Goal: Task Accomplishment & Management: Manage account settings

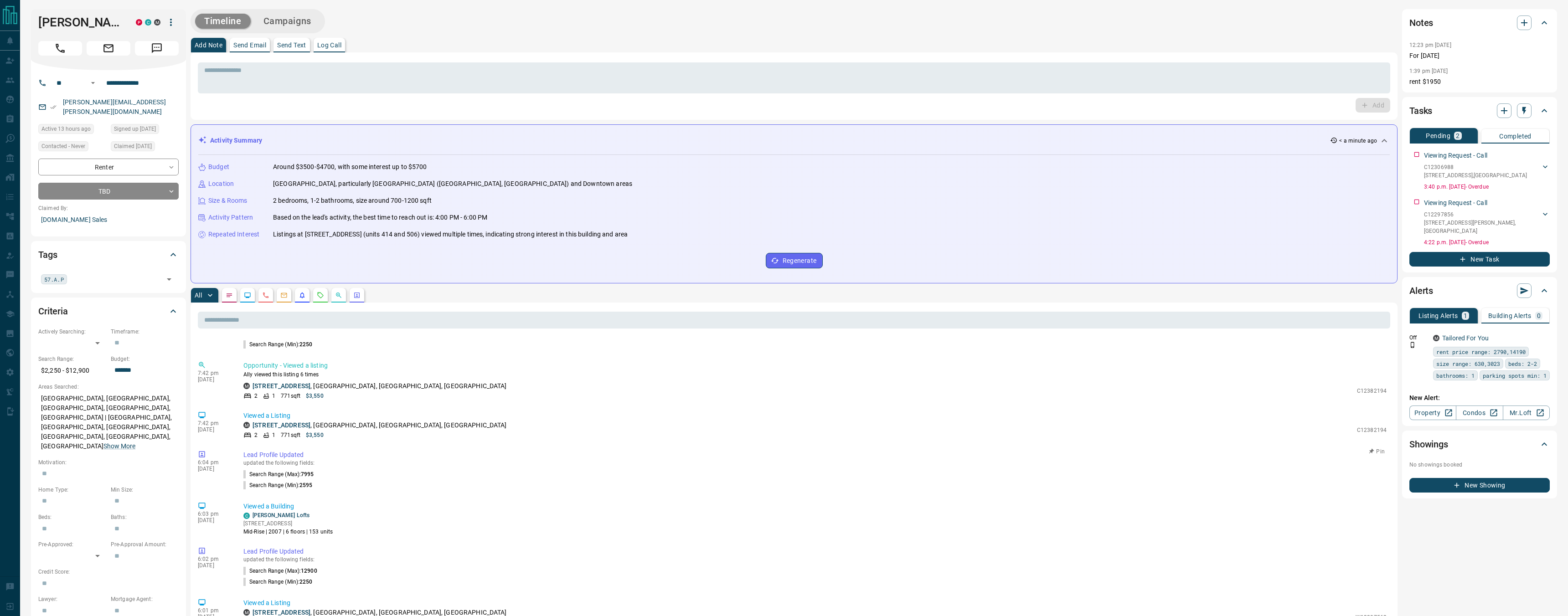
scroll to position [78, 0]
click at [338, 298] on icon "Opportunities" at bounding box center [338, 295] width 7 height 7
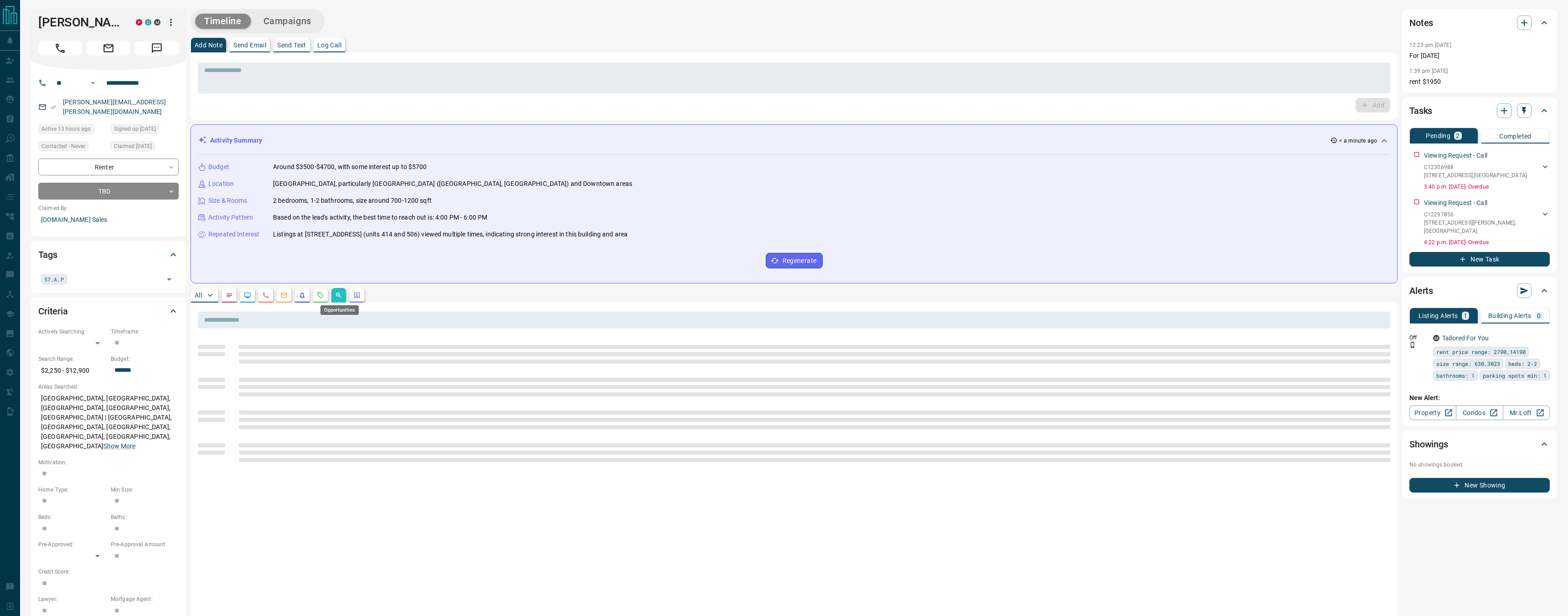
scroll to position [0, 0]
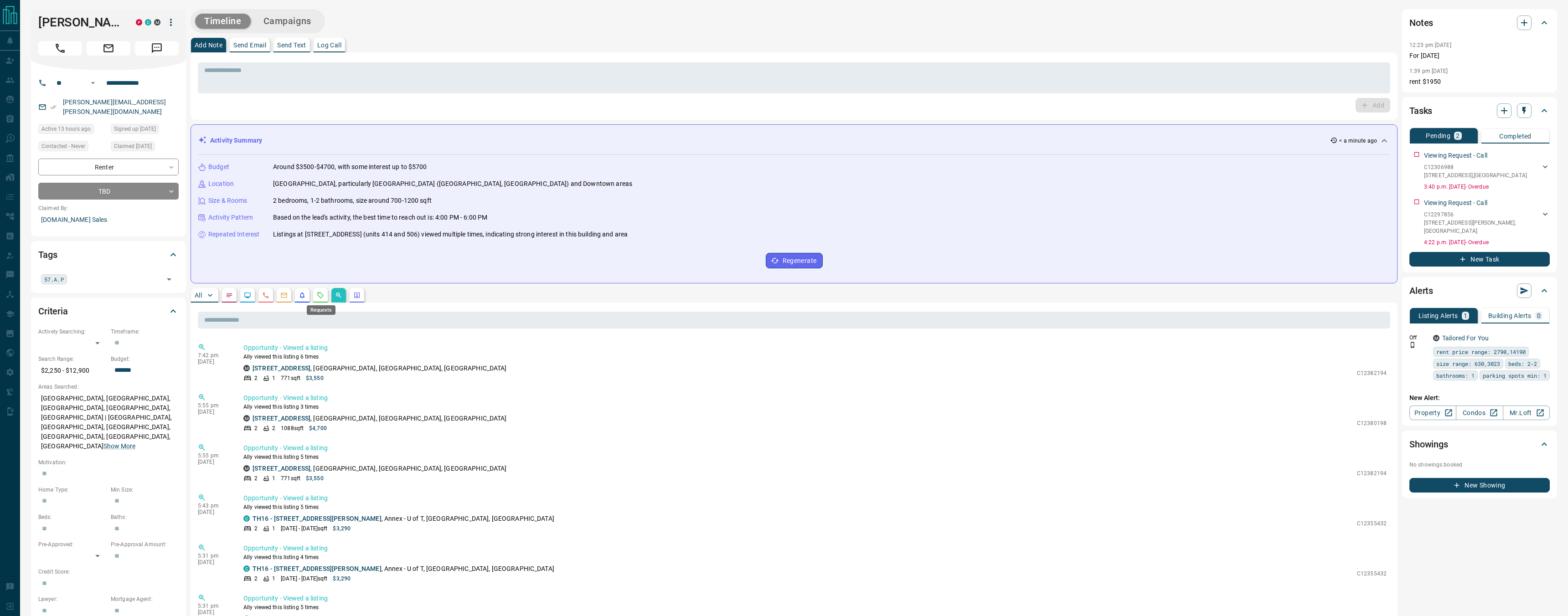
click at [320, 296] on icon "Requests" at bounding box center [321, 295] width 6 height 6
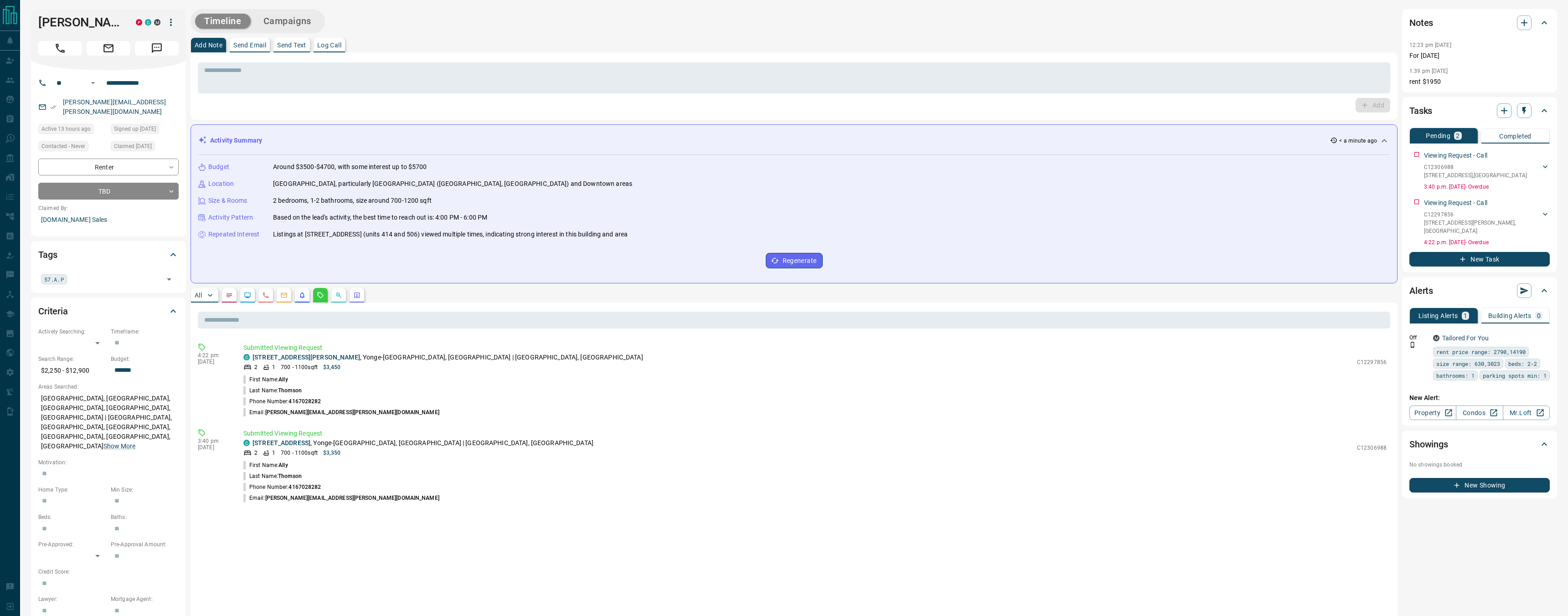
click at [202, 294] on p "All" at bounding box center [198, 295] width 7 height 6
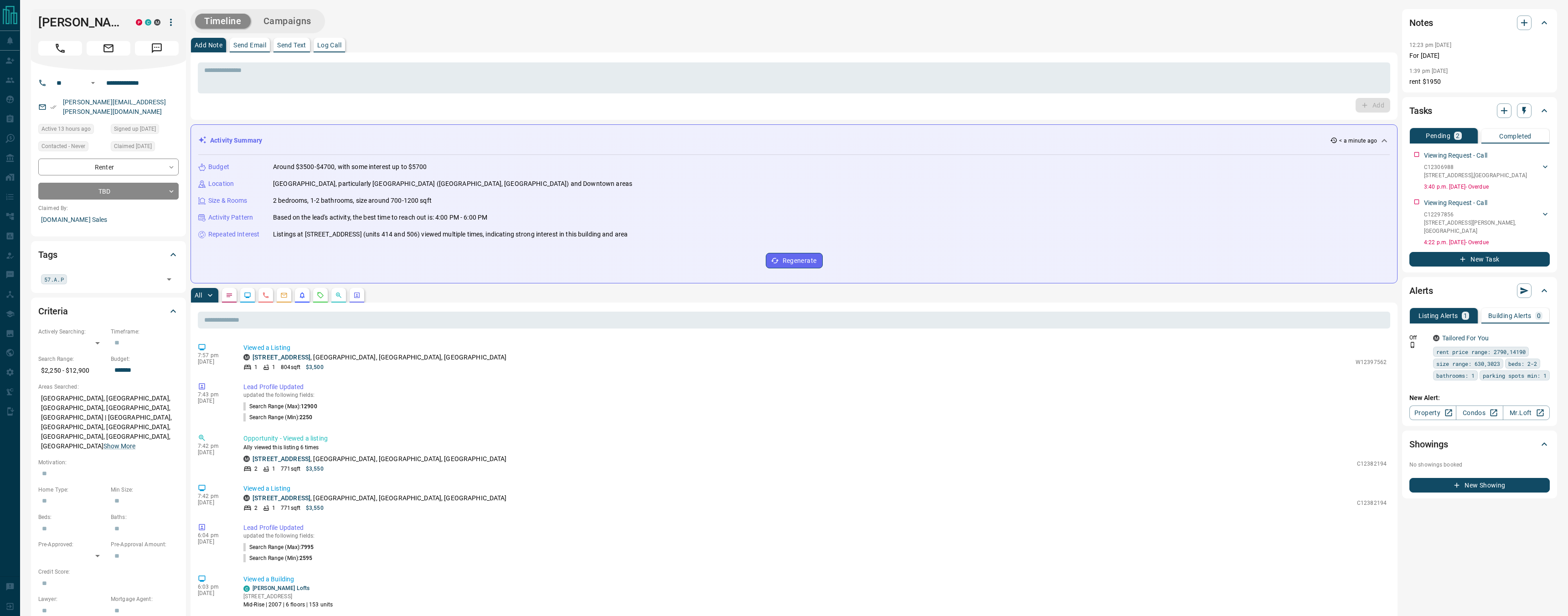
click at [173, 21] on icon "button" at bounding box center [171, 23] width 11 height 11
drag, startPoint x: 164, startPoint y: 39, endPoint x: 124, endPoint y: 42, distance: 40.1
click at [124, 42] on li "Reassign Lead" at bounding box center [147, 40] width 78 height 13
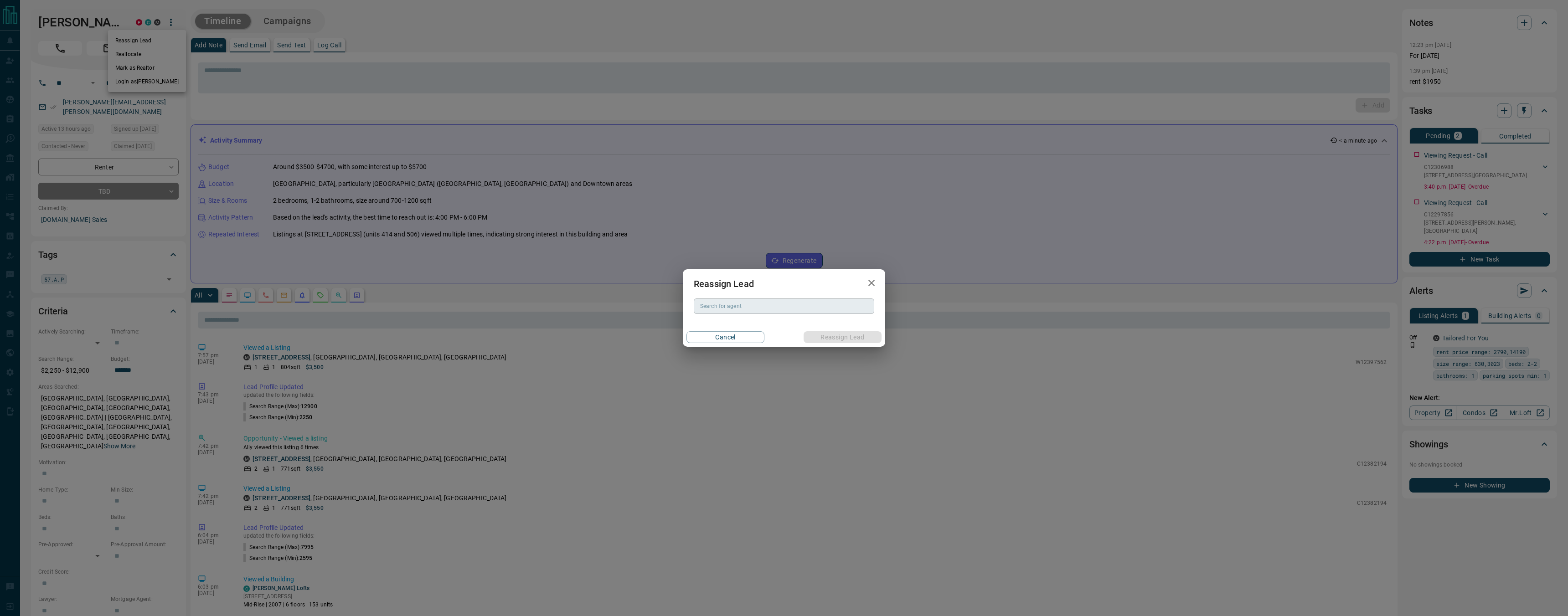
click at [770, 313] on div "Search for agent" at bounding box center [784, 306] width 181 height 15
click at [770, 338] on li "[PERSON_NAME]" at bounding box center [784, 338] width 181 height 13
type input "**********"
click at [841, 349] on div "**********" at bounding box center [784, 308] width 1568 height 616
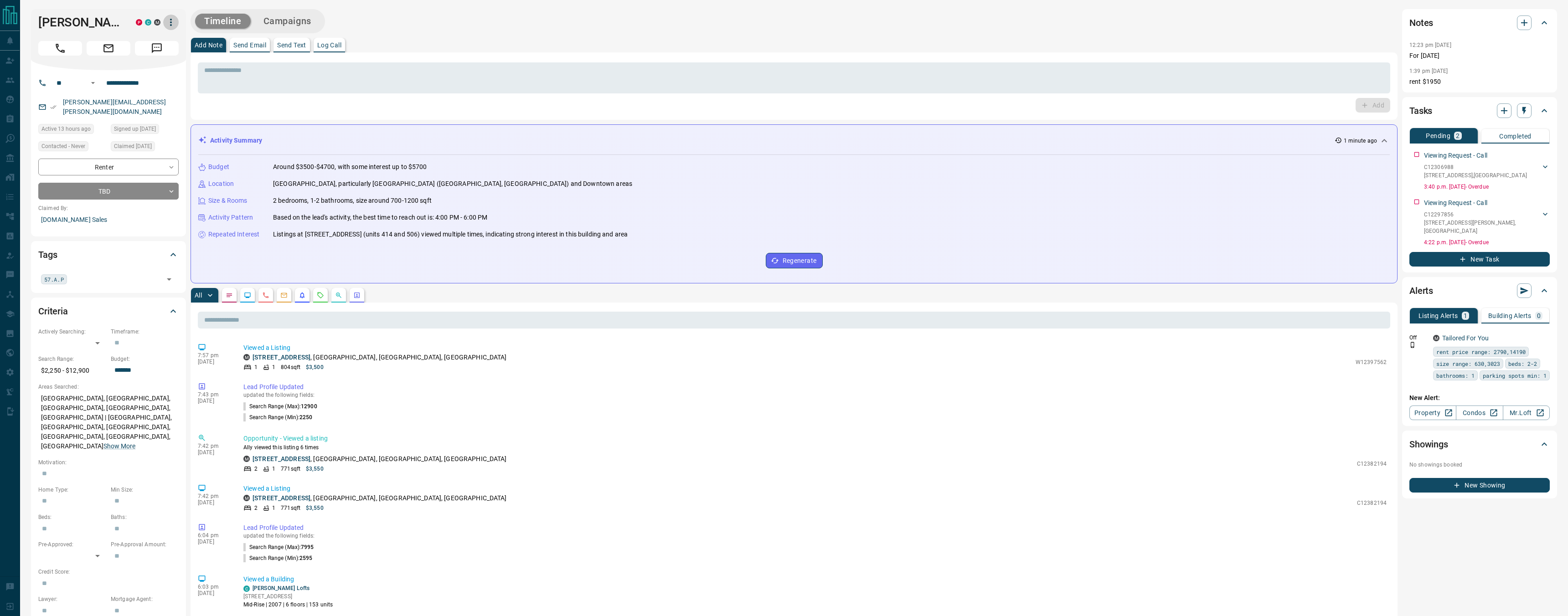
click at [171, 16] on button "button" at bounding box center [170, 22] width 15 height 15
click at [162, 40] on li "Reassign Lead" at bounding box center [147, 40] width 78 height 13
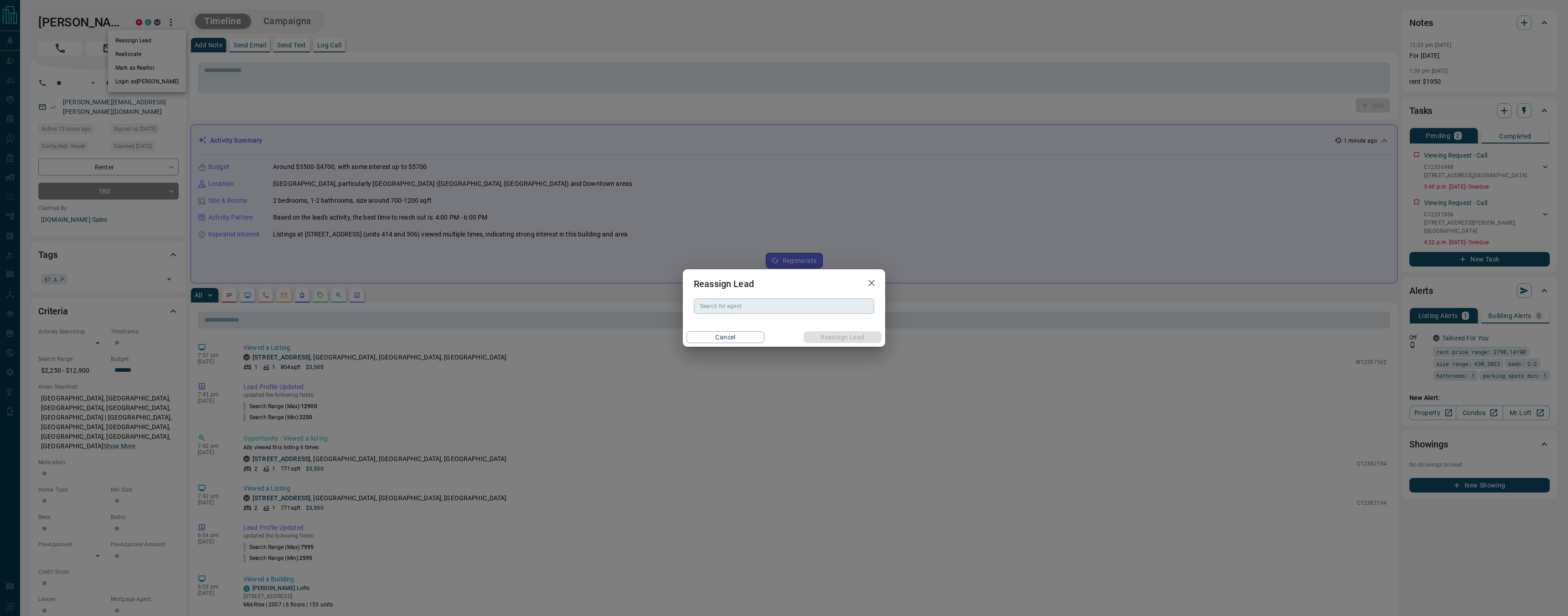
click at [812, 304] on input "Search for agent" at bounding box center [783, 306] width 173 height 10
click at [808, 338] on li "[PERSON_NAME]" at bounding box center [784, 338] width 181 height 13
type input "**********"
click at [835, 338] on button "Reassign Lead" at bounding box center [842, 337] width 78 height 12
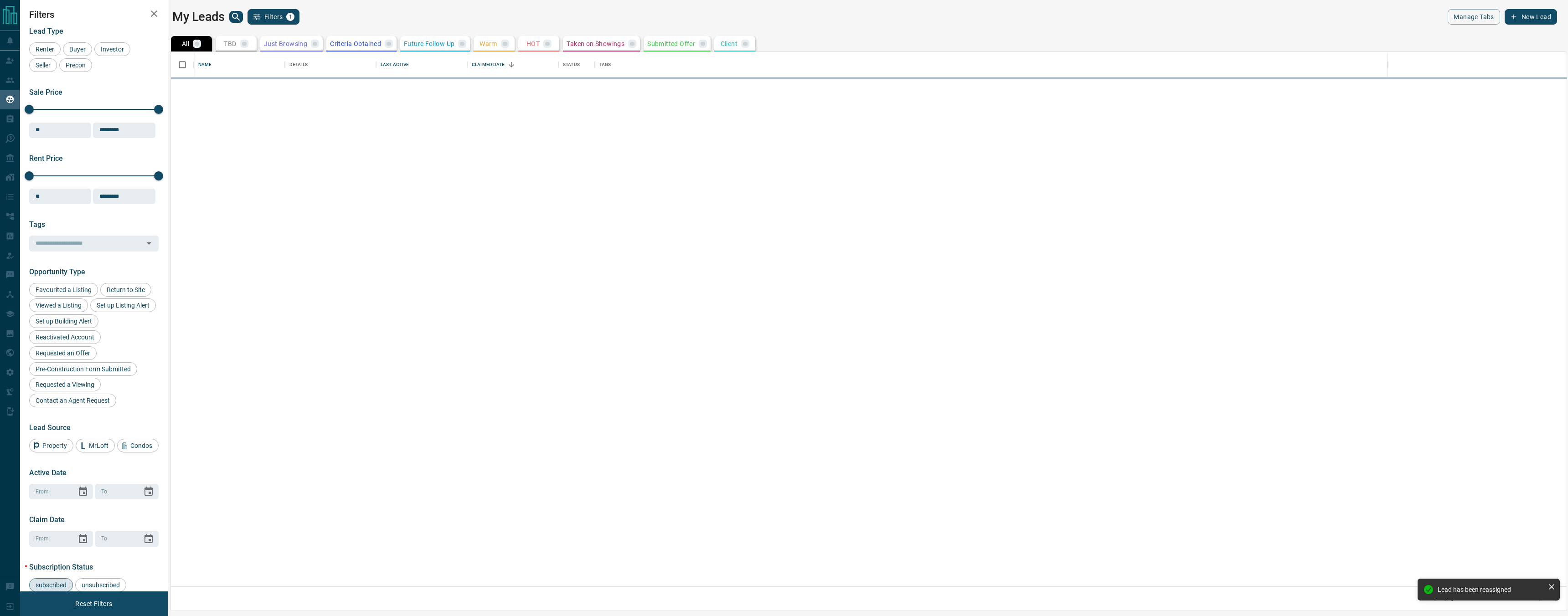
scroll to position [534, 1396]
